Goal: Check status

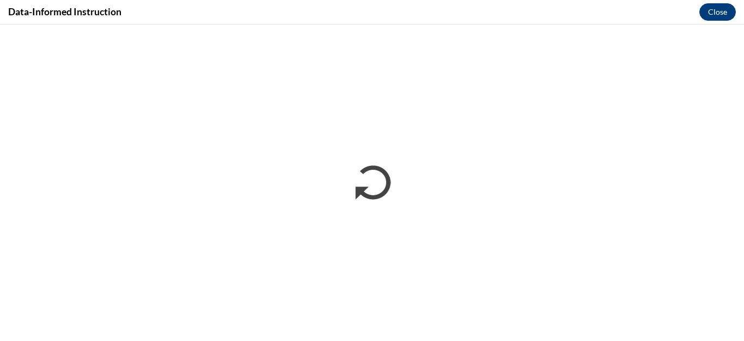
scroll to position [609, 0]
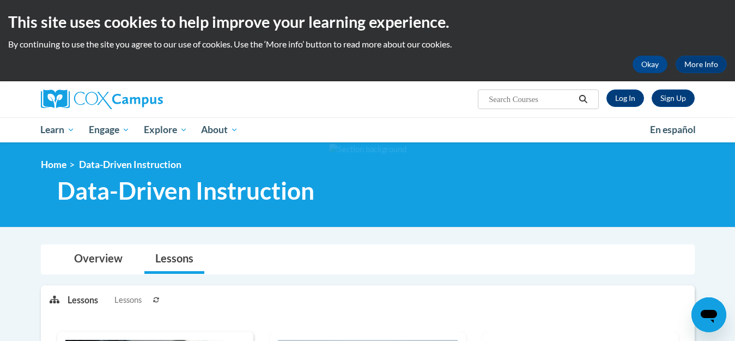
drag, startPoint x: 0, startPoint y: 0, endPoint x: 459, endPoint y: 128, distance: 476.8
click at [459, 128] on ul "My Learning My Learning My Course Progress Certificates My Action Plans Group D…" at bounding box center [338, 129] width 609 height 25
